Goal: Transaction & Acquisition: Purchase product/service

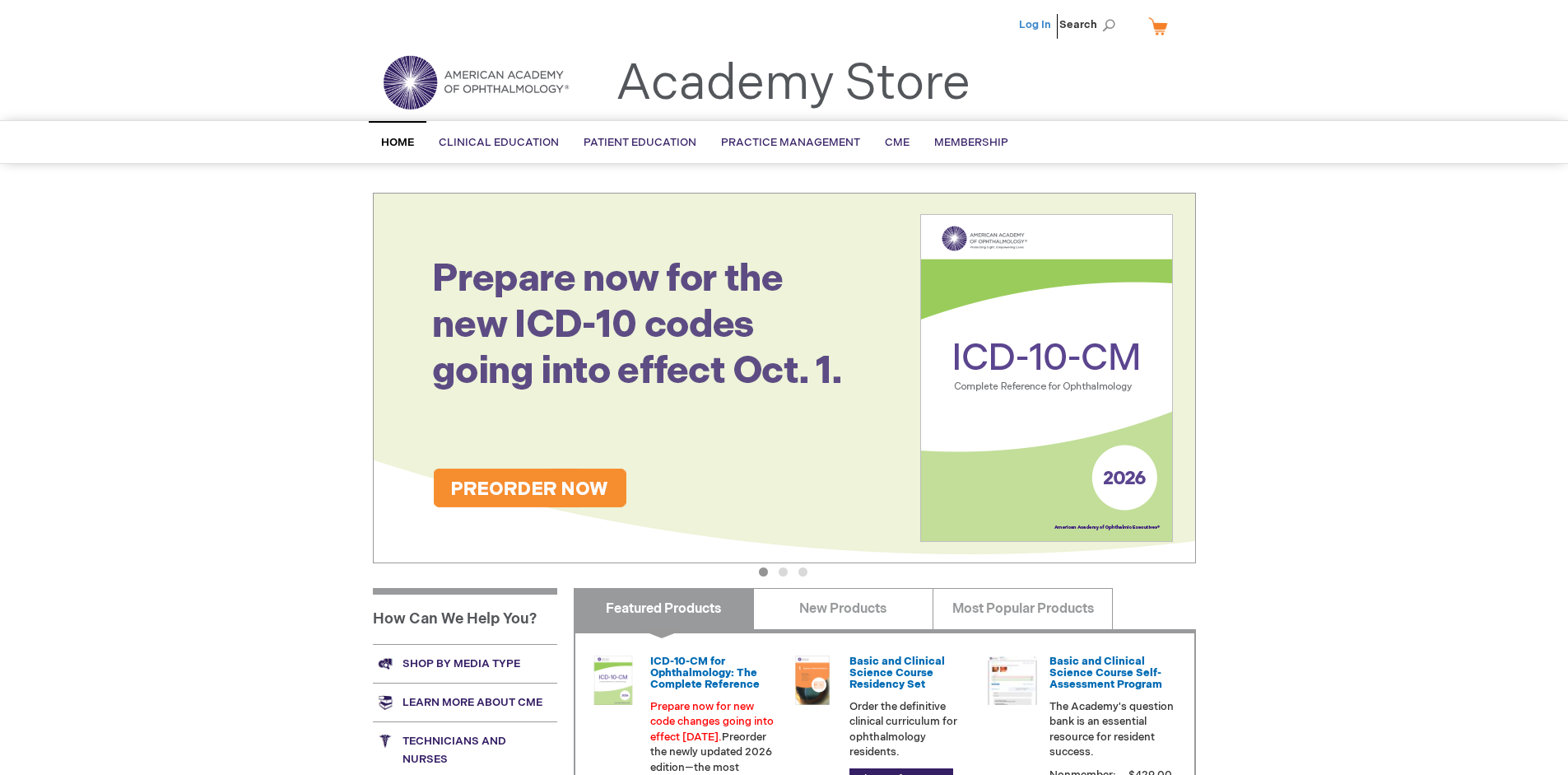
click at [1036, 24] on link "Log In" at bounding box center [1035, 24] width 32 height 13
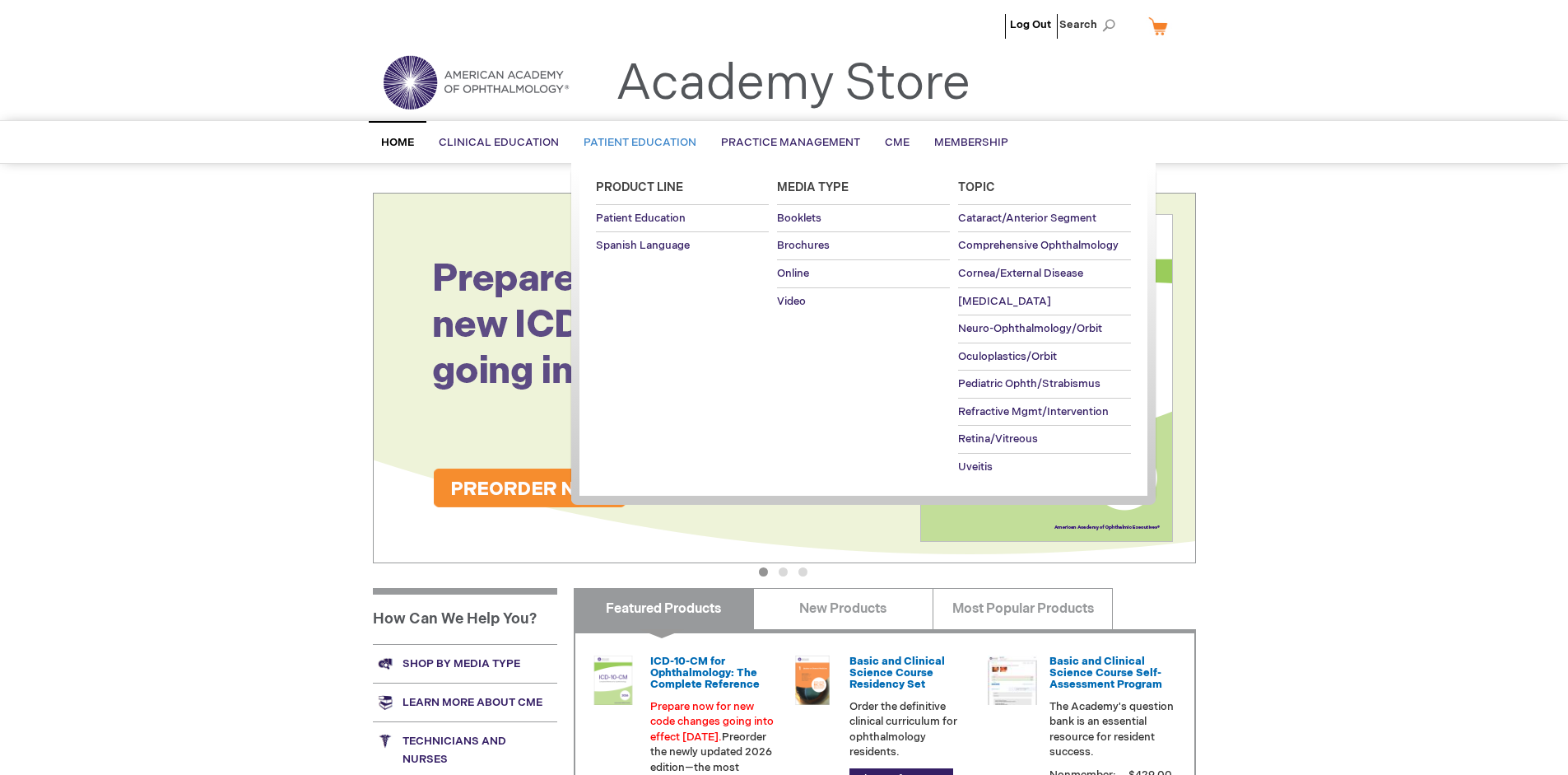
click at [636, 143] on span "Patient Education" at bounding box center [639, 143] width 113 height 13
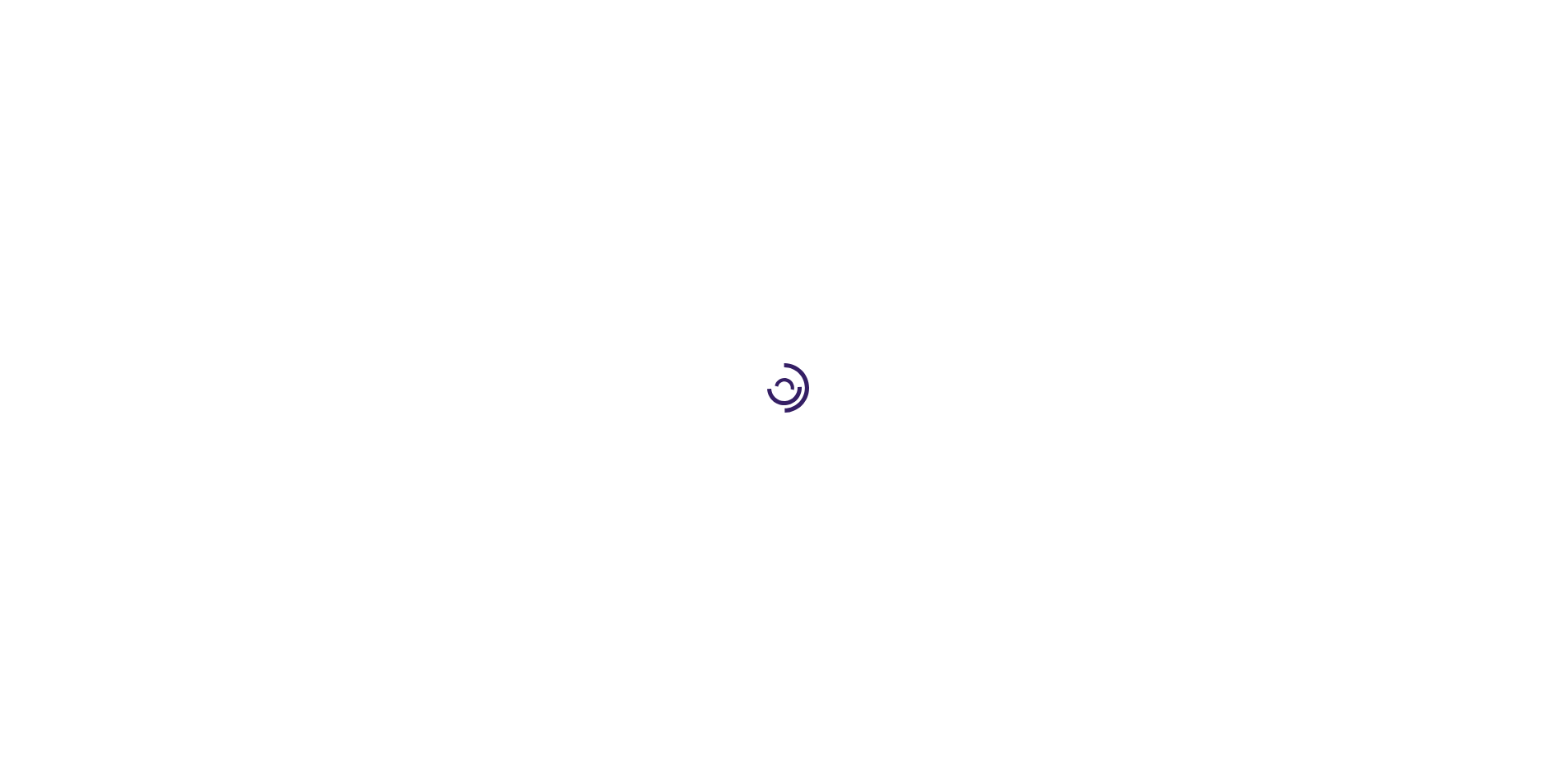
click at [1038, 444] on span "Add to Cart" at bounding box center [1029, 443] width 68 height 16
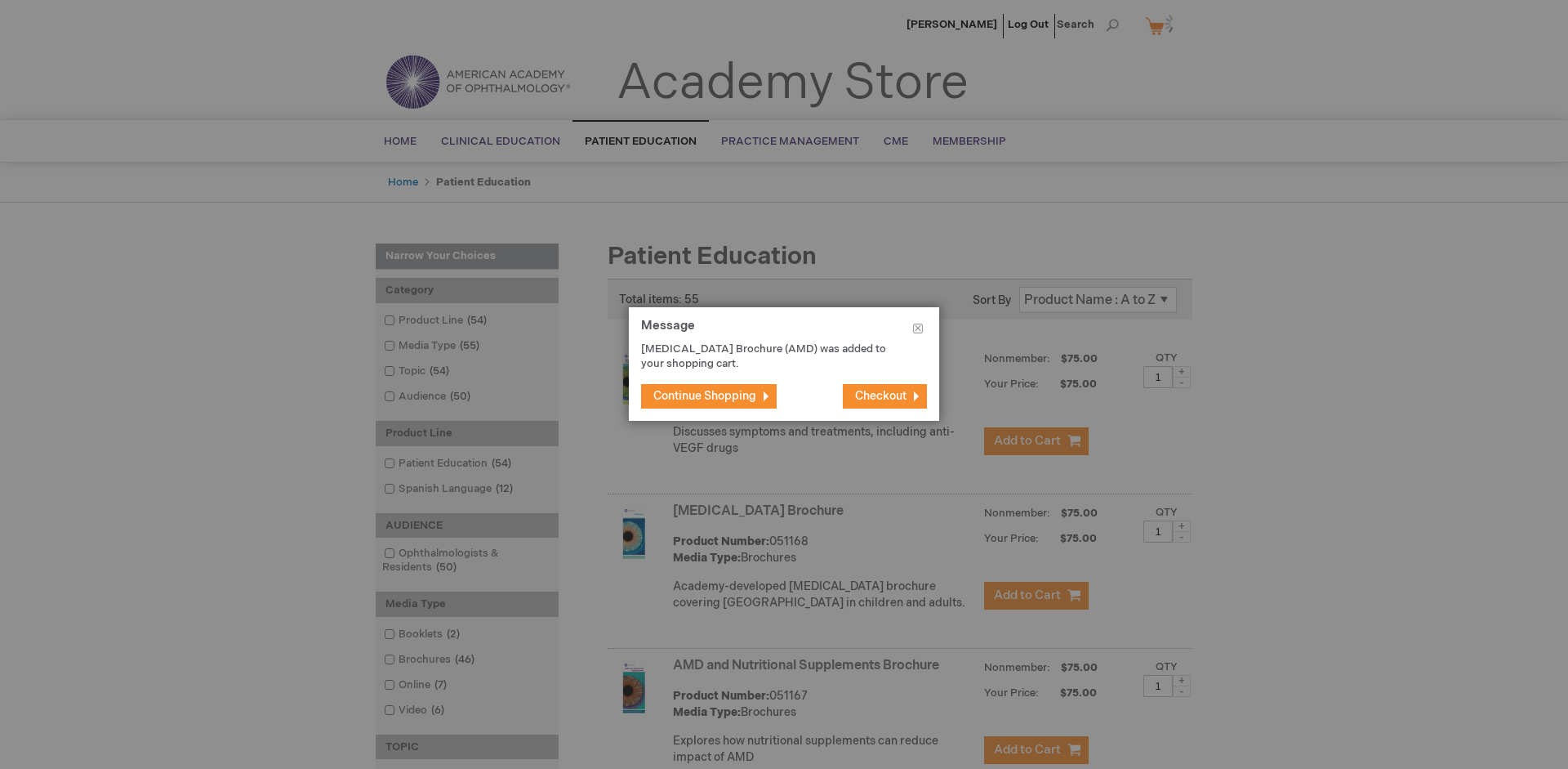
click at [704, 395] on span "Continue Shopping" at bounding box center [704, 395] width 102 height 14
